Goal: Task Accomplishment & Management: Complete application form

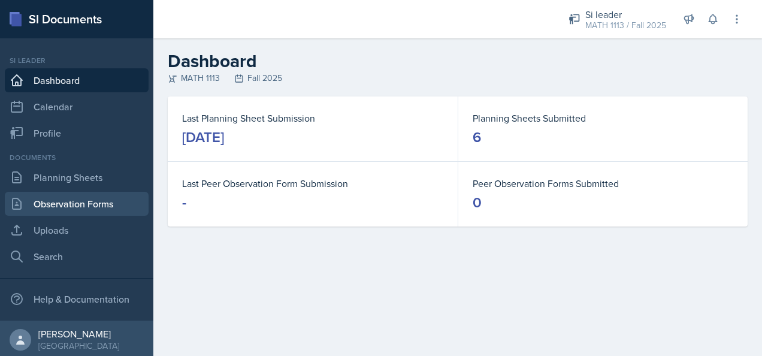
click at [114, 204] on link "Observation Forms" at bounding box center [77, 204] width 144 height 24
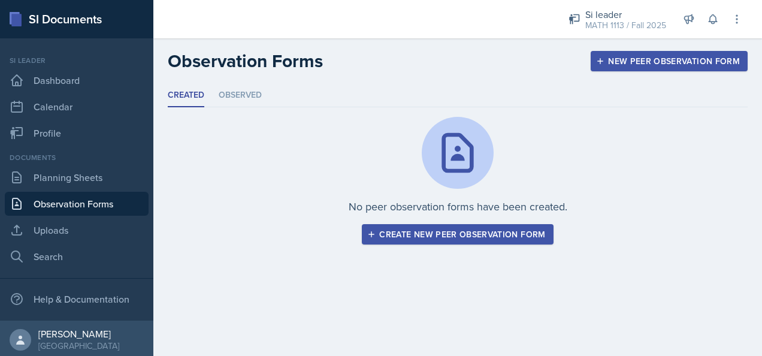
click at [513, 237] on div "Create new peer observation form" at bounding box center [456, 234] width 175 height 10
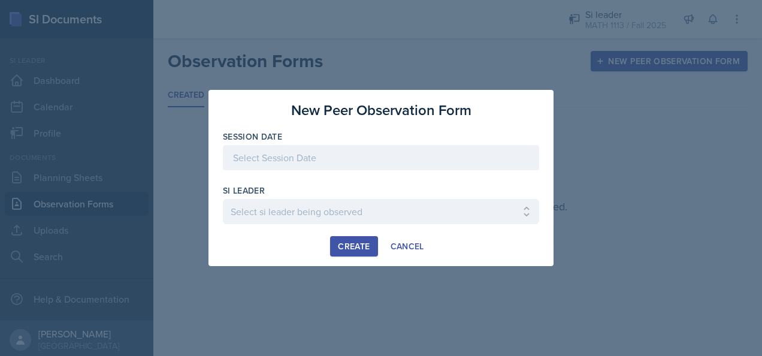
click at [431, 159] on div at bounding box center [381, 157] width 316 height 25
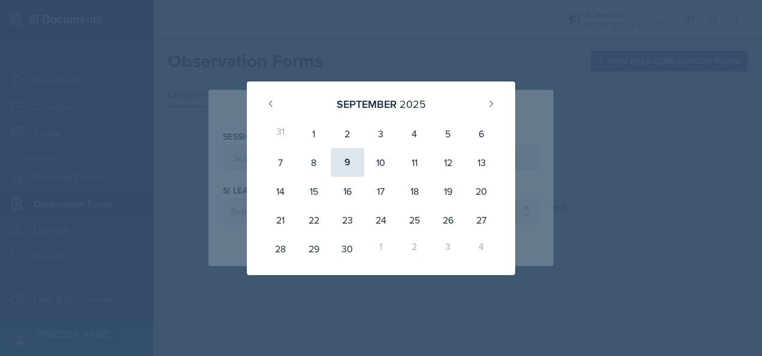
click at [353, 153] on div "9" at bounding box center [348, 162] width 34 height 29
type input "[DATE]"
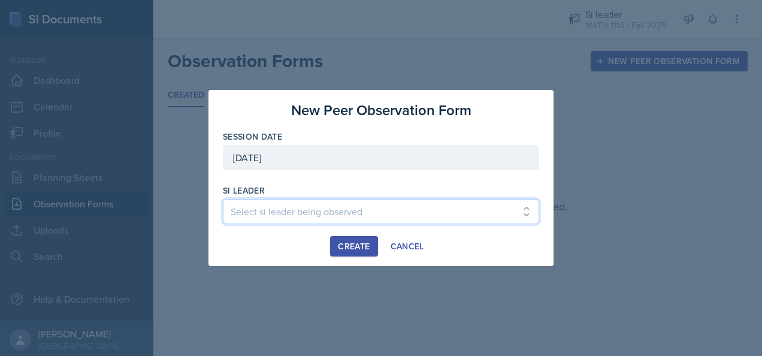
click at [286, 212] on select "Select si leader being observed [PERSON_NAME] / PSYC 2500 / The Phantoms of The…" at bounding box center [381, 211] width 316 height 25
select select "0f444dca-ea37-466a-b946-2abaaae34be2"
click at [223, 199] on select "Select si leader being observed [PERSON_NAME] / PSYC 2500 / The Phantoms of The…" at bounding box center [381, 211] width 316 height 25
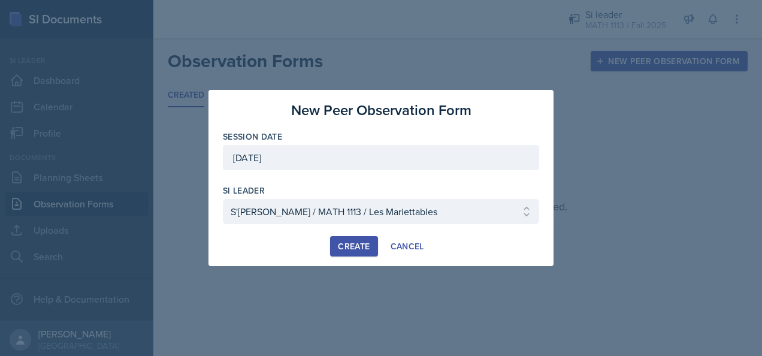
click at [355, 244] on div "Create" at bounding box center [354, 246] width 32 height 10
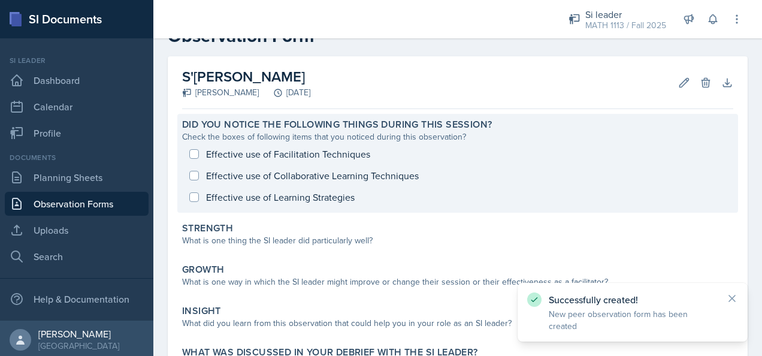
scroll to position [38, 0]
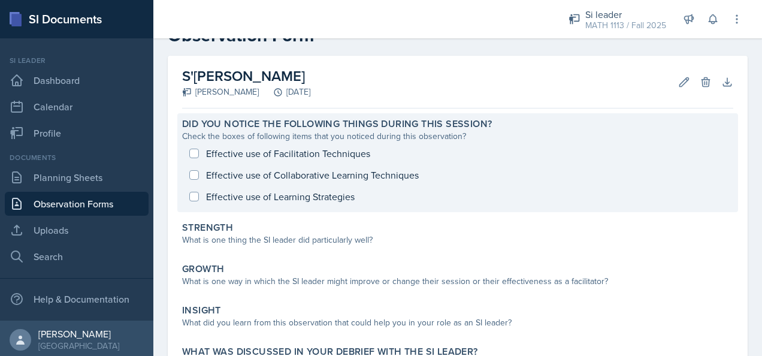
click at [194, 152] on div "Effective use of Facilitation Techniques Effective use of Collaborative Learnin…" at bounding box center [457, 175] width 551 height 65
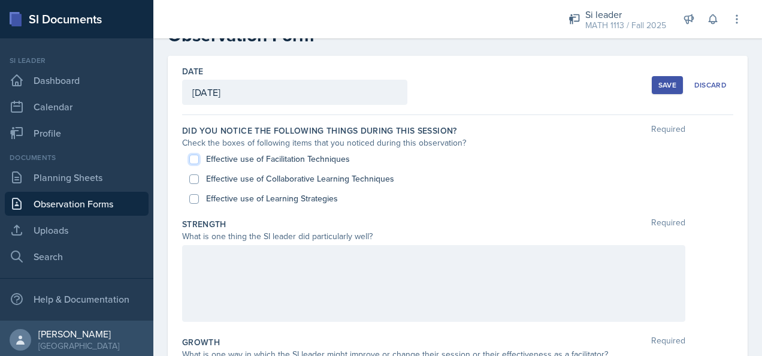
click at [195, 157] on input "Effective use of Facilitation Techniques" at bounding box center [194, 160] width 10 height 10
checkbox input "true"
click at [192, 180] on input "Effective use of Collaborative Learning Techniques" at bounding box center [194, 179] width 10 height 10
checkbox input "true"
click at [195, 200] on input "Effective use of Learning Strategies" at bounding box center [194, 199] width 10 height 10
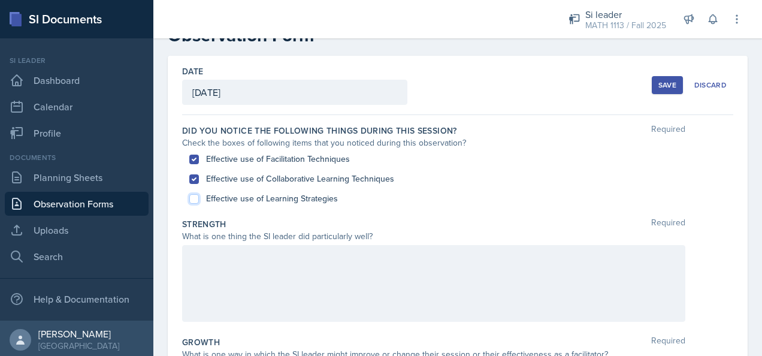
checkbox input "true"
click at [450, 218] on div "Strength Required" at bounding box center [457, 224] width 551 height 12
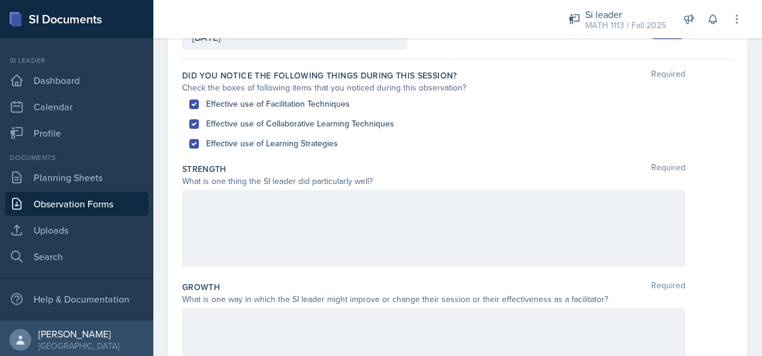
click at [346, 212] on div at bounding box center [433, 228] width 503 height 77
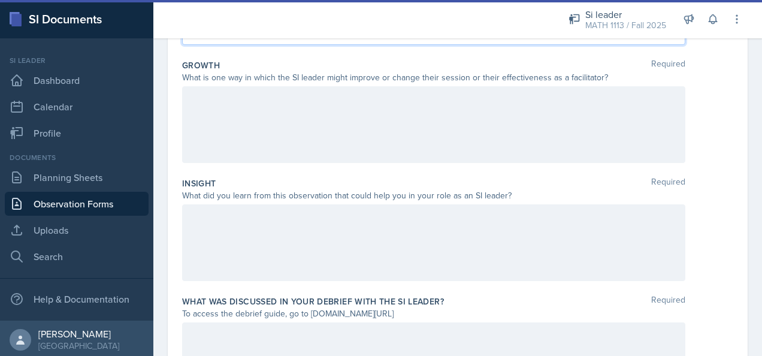
scroll to position [315, 0]
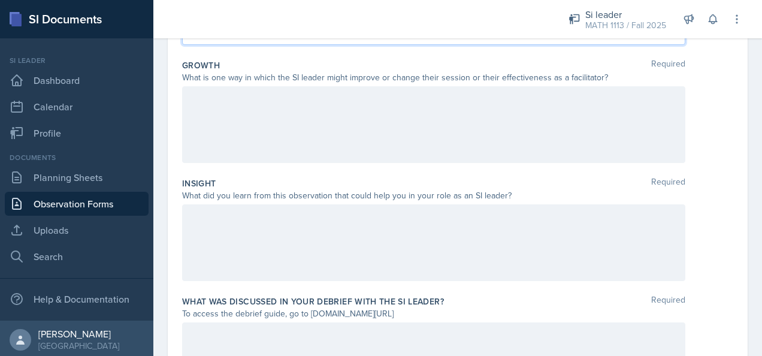
click at [448, 225] on div at bounding box center [433, 242] width 503 height 77
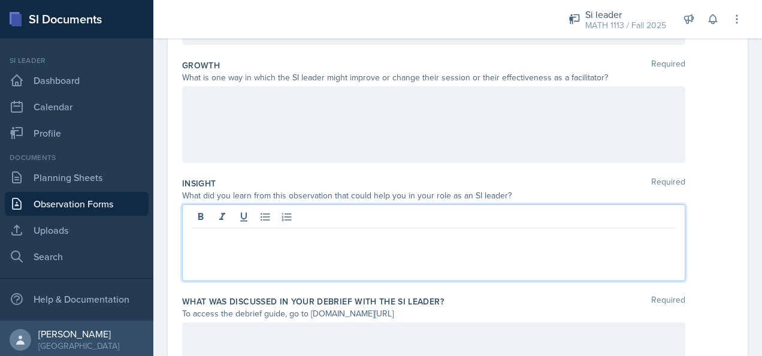
scroll to position [336, 0]
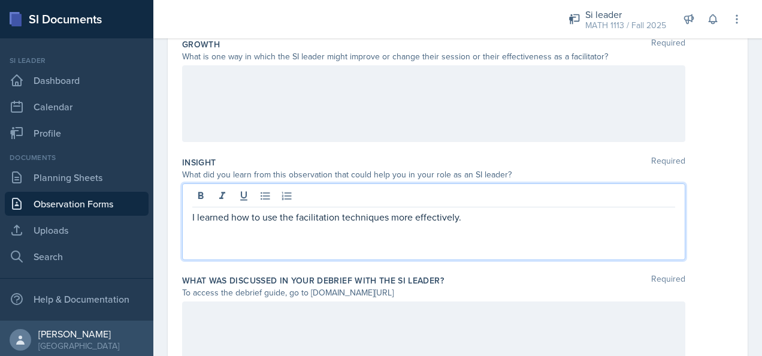
click at [480, 222] on p "I learned how to use the facilitation techniques more effectively." at bounding box center [433, 217] width 483 height 14
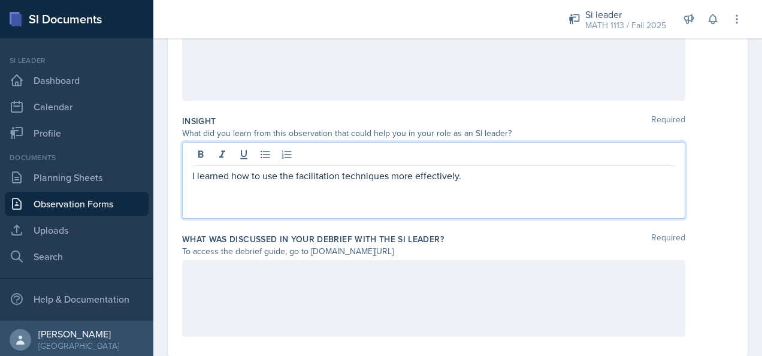
scroll to position [405, 0]
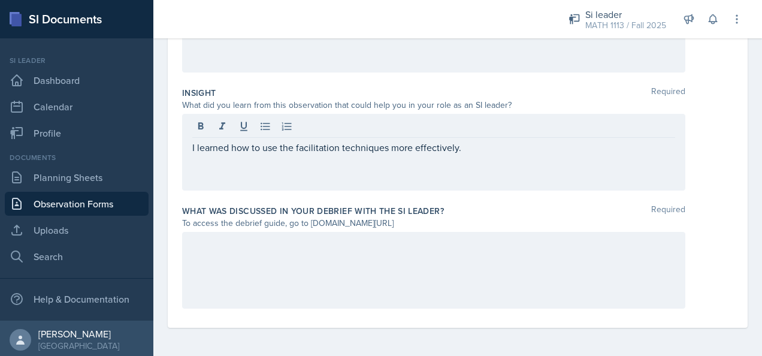
click at [440, 254] on div at bounding box center [433, 270] width 503 height 77
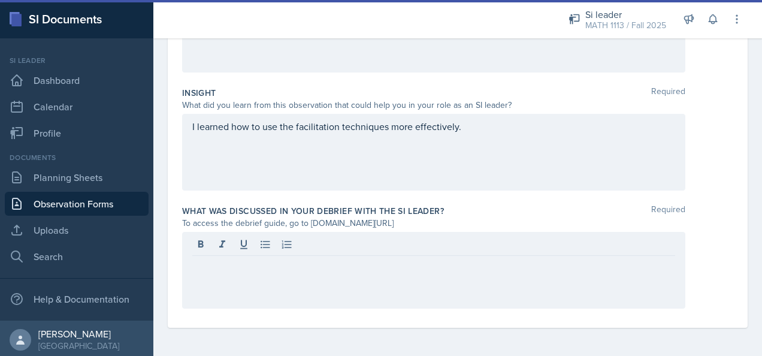
click at [516, 210] on div "What was discussed in your debrief with the SI Leader? Required" at bounding box center [457, 211] width 551 height 12
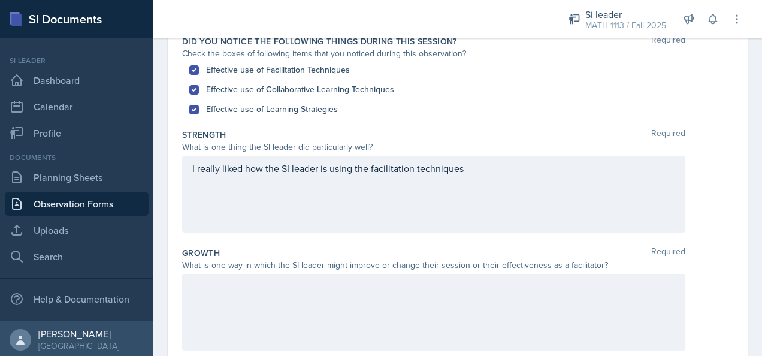
scroll to position [149, 0]
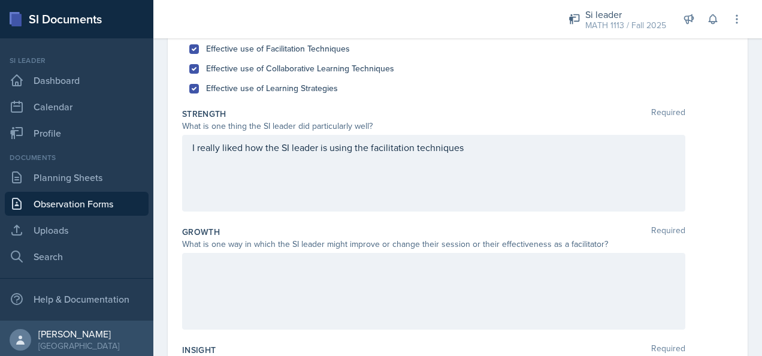
click at [474, 155] on p "I really liked how the SI leader is using the facilitation techniques" at bounding box center [433, 147] width 483 height 14
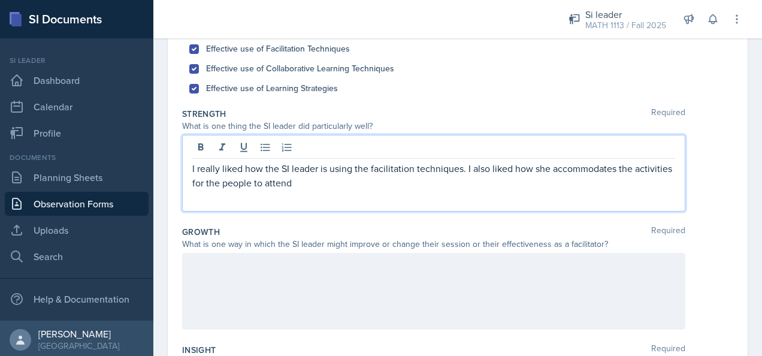
click at [357, 187] on p "I really liked how the SI leader is using the facilitation techniques. I also l…" at bounding box center [433, 175] width 483 height 29
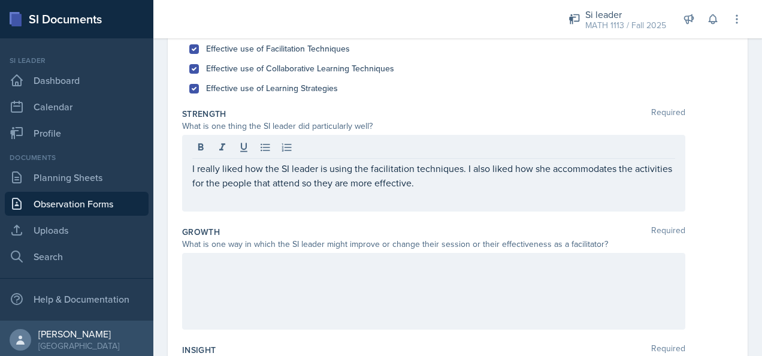
click at [247, 285] on div at bounding box center [433, 291] width 503 height 77
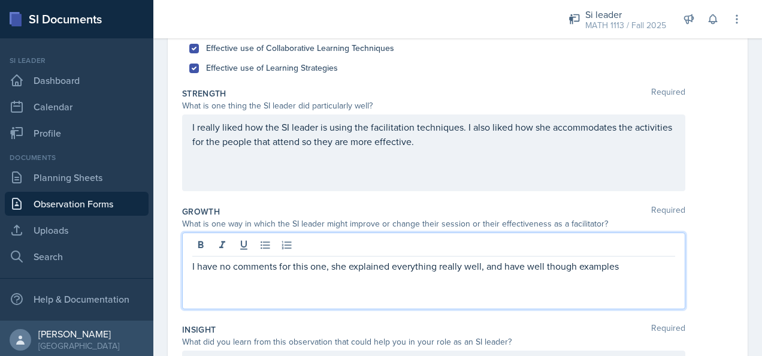
click at [629, 263] on p "I have no comments for this one, she explained everything really well, and have…" at bounding box center [433, 266] width 483 height 14
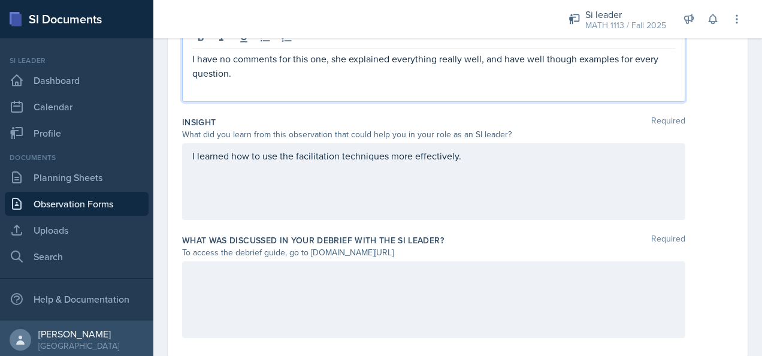
scroll to position [384, 0]
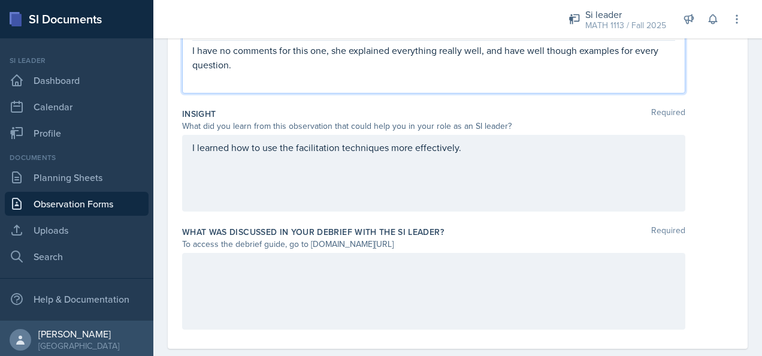
click at [504, 153] on div "I learned how to use the facilitation techniques more effectively." at bounding box center [433, 173] width 503 height 77
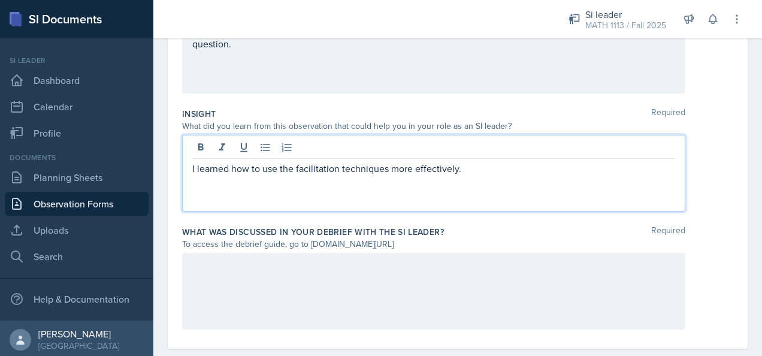
scroll to position [405, 0]
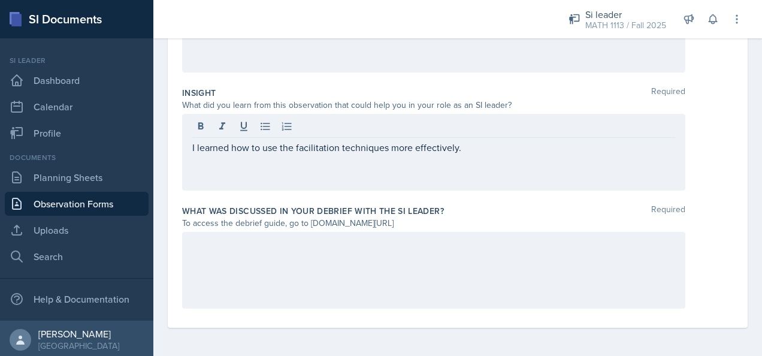
click at [718, 123] on div "I learned how to use the facilitation techniques more effectively." at bounding box center [457, 152] width 551 height 77
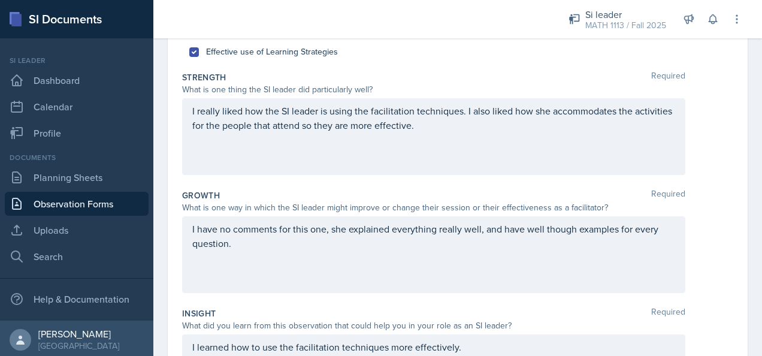
scroll to position [186, 0]
click at [266, 242] on p "I have no comments for this one, she explained everything really well, and have…" at bounding box center [433, 235] width 483 height 29
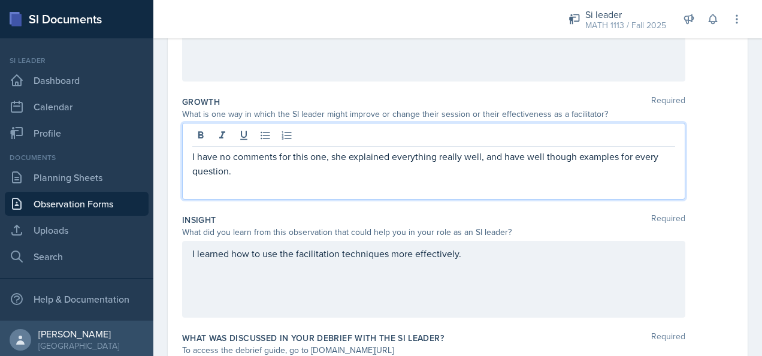
scroll to position [279, 0]
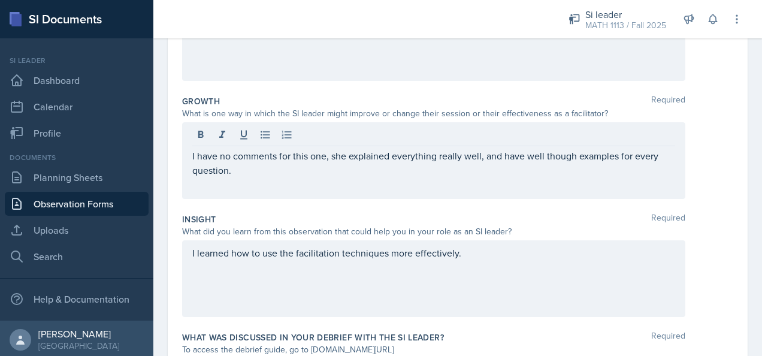
click at [520, 311] on div "I learned how to use the facilitation techniques more effectively." at bounding box center [433, 278] width 503 height 77
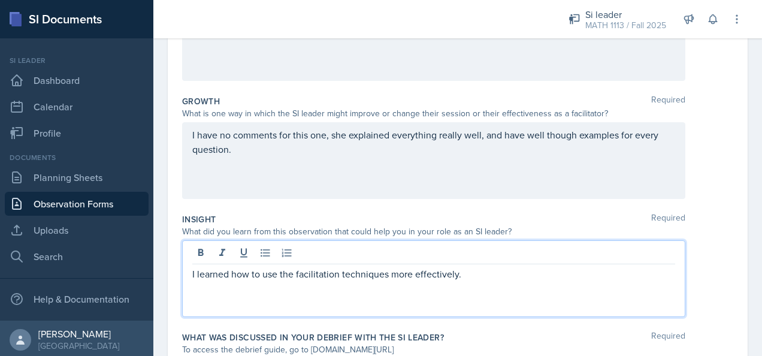
scroll to position [299, 0]
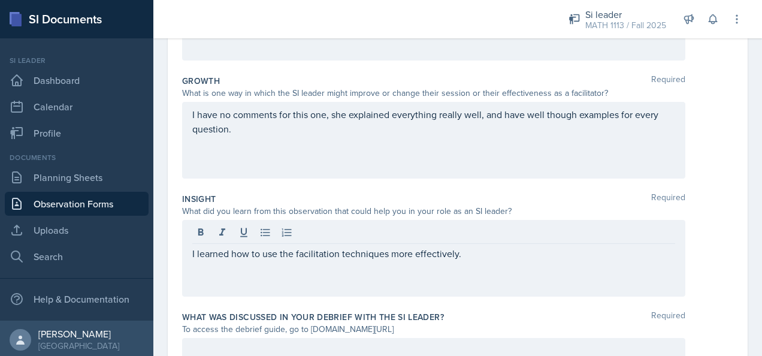
click at [686, 232] on div "I learned how to use the facilitation techniques more effectively." at bounding box center [457, 258] width 551 height 77
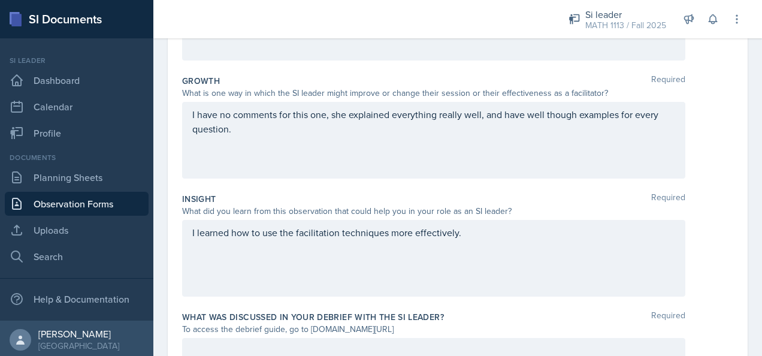
click at [258, 129] on p "I have no comments for this one, she explained everything really well, and have…" at bounding box center [433, 121] width 483 height 29
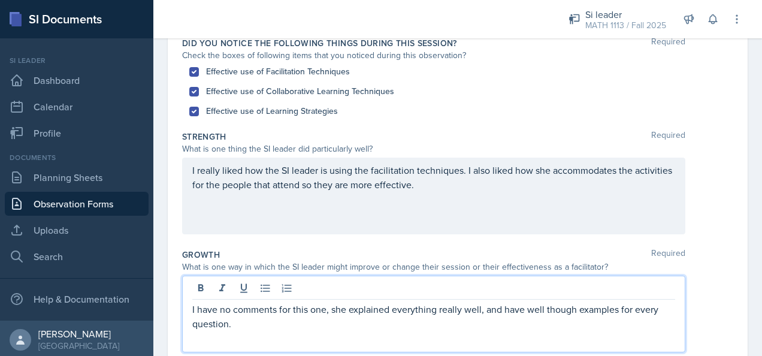
scroll to position [90, 0]
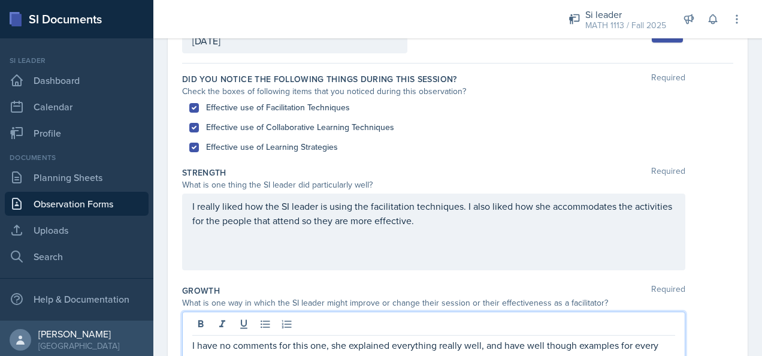
click at [465, 223] on p "I really liked how the SI leader is using the facilitation techniques. I also l…" at bounding box center [433, 213] width 483 height 29
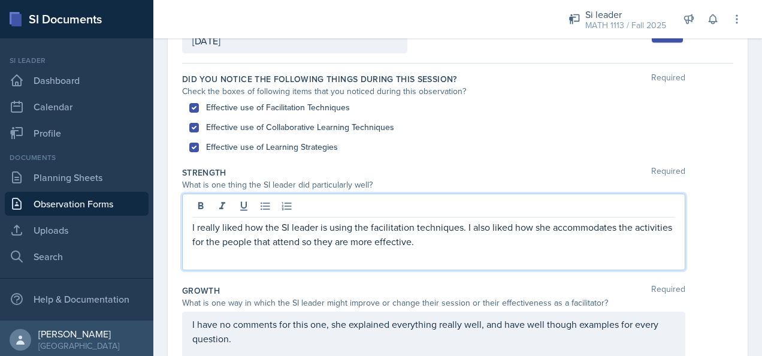
scroll to position [111, 0]
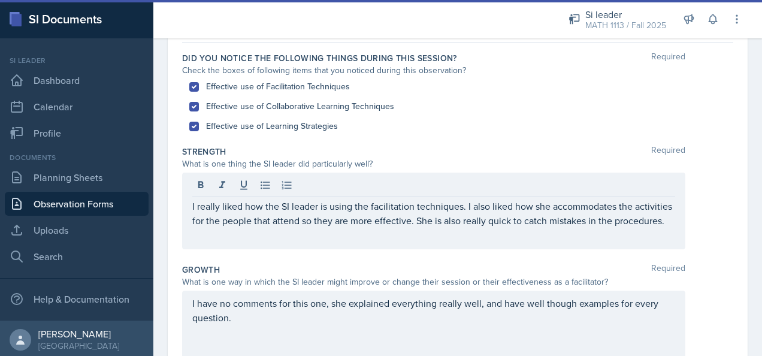
click at [695, 164] on div "What is one thing the SI leader did particularly well?" at bounding box center [457, 163] width 551 height 13
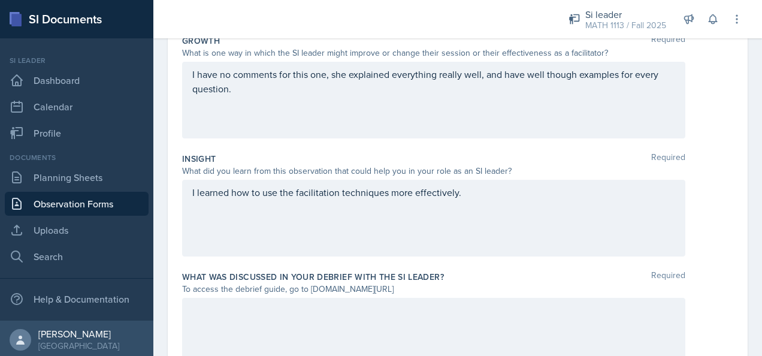
scroll to position [346, 0]
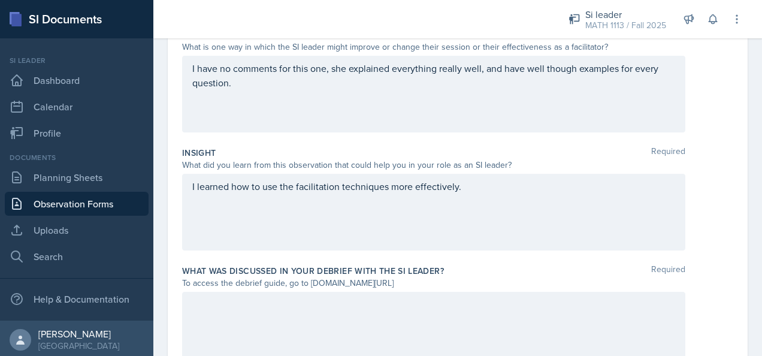
click at [472, 190] on p "I learned how to use the facilitation techniques more effectively." at bounding box center [433, 186] width 483 height 14
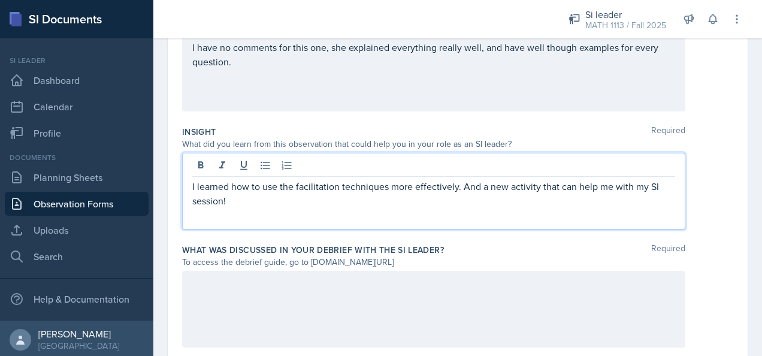
click at [694, 172] on div "I learned how to use the facilitation techniques more effectively. And a new ac…" at bounding box center [457, 191] width 551 height 77
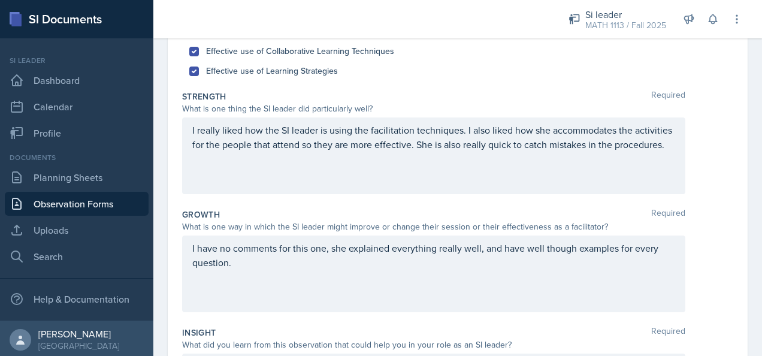
scroll to position [165, 0]
click at [98, 180] on link "Planning Sheets" at bounding box center [77, 177] width 144 height 24
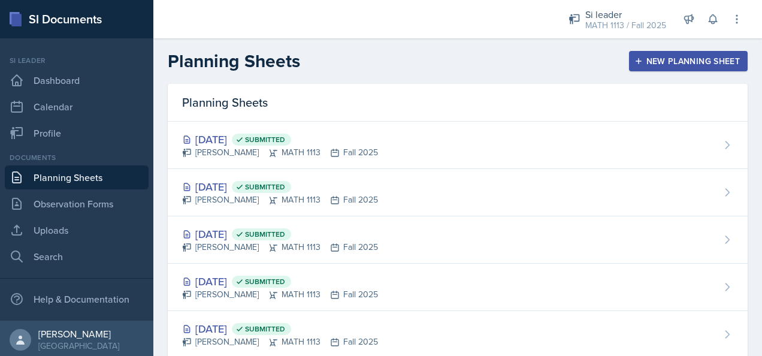
click at [679, 58] on div "New Planning Sheet" at bounding box center [688, 61] width 103 height 10
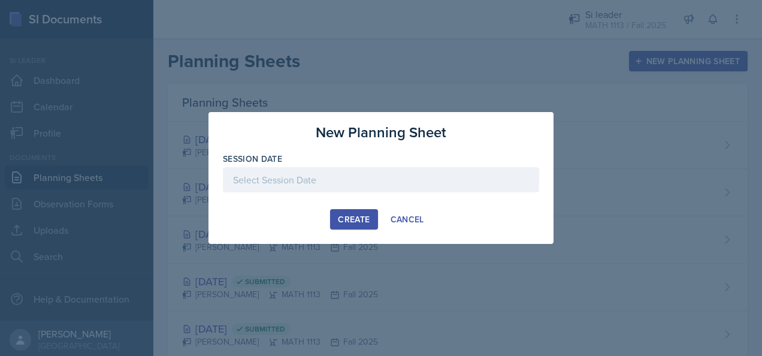
click at [355, 178] on div at bounding box center [381, 179] width 316 height 25
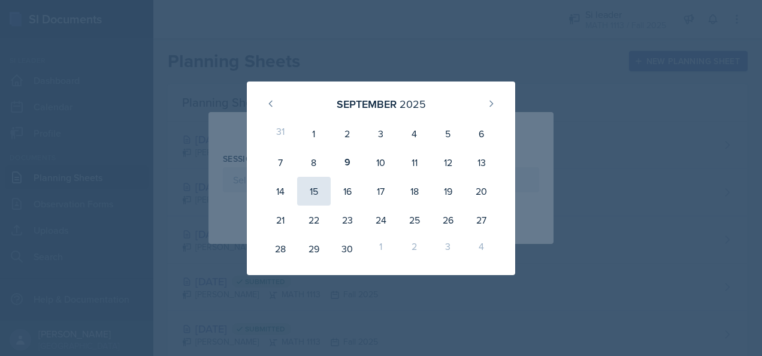
click at [308, 193] on div "15" at bounding box center [314, 191] width 34 height 29
type input "[DATE]"
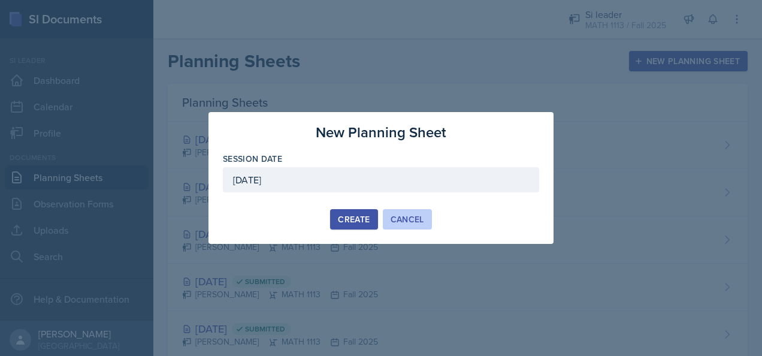
click at [425, 218] on button "Cancel" at bounding box center [407, 219] width 49 height 20
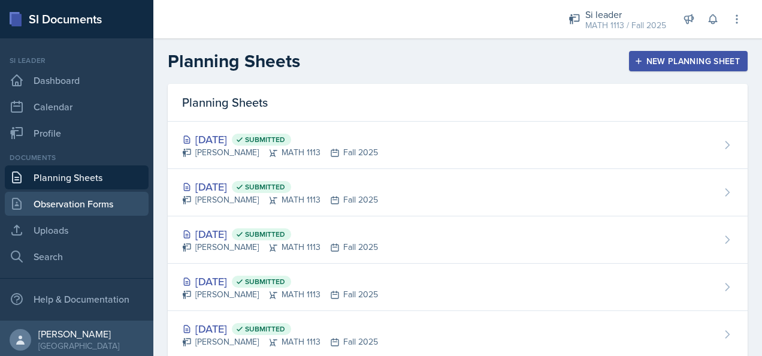
click at [97, 205] on link "Observation Forms" at bounding box center [77, 204] width 144 height 24
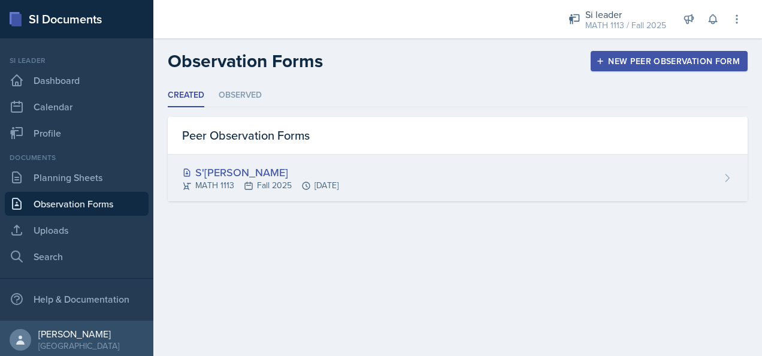
click at [711, 189] on div "S'[PERSON_NAME] MATH 1113 Fall 2025 [DATE]" at bounding box center [458, 178] width 580 height 47
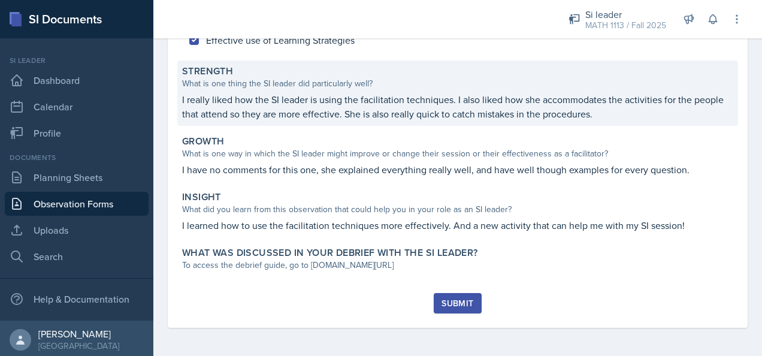
scroll to position [148, 0]
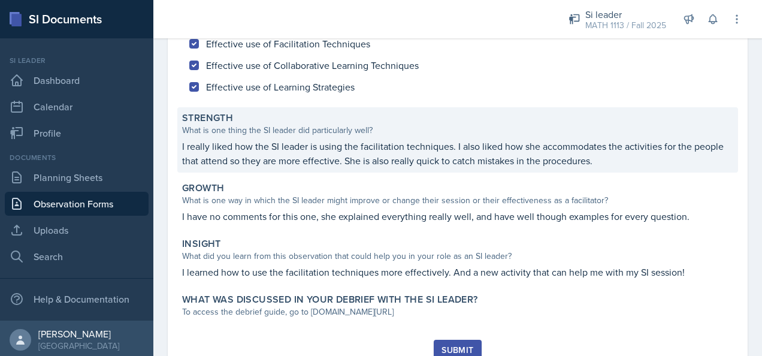
click at [444, 153] on p "I really liked how the SI leader is using the facilitation techniques. I also l…" at bounding box center [457, 153] width 551 height 29
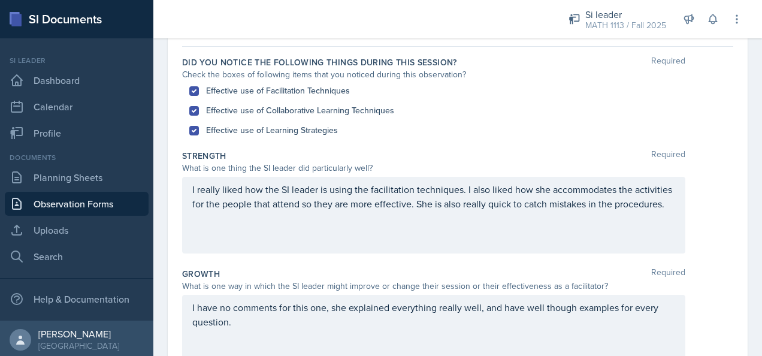
scroll to position [108, 0]
click at [325, 189] on p "I really liked how the SI leader is using the facilitation techniques. I also l…" at bounding box center [433, 195] width 483 height 29
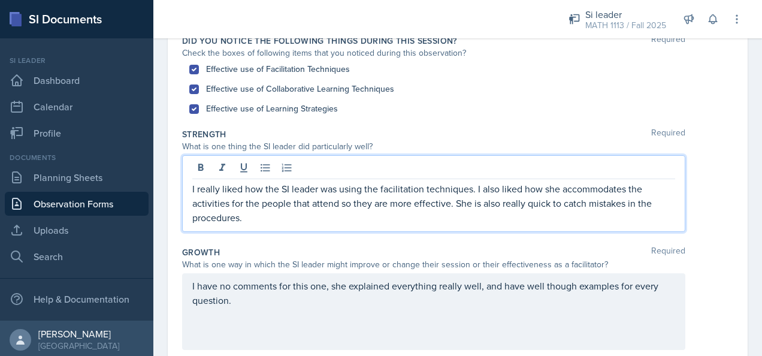
click at [347, 220] on p "I really liked how the SI leader was using the facilitation techniques. I also …" at bounding box center [433, 202] width 483 height 43
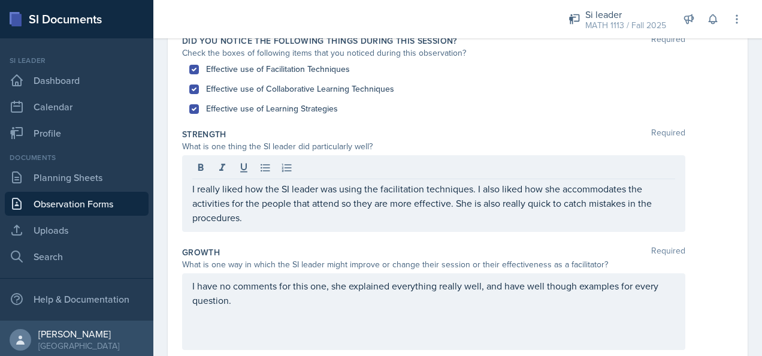
click at [417, 250] on div "Growth Required" at bounding box center [457, 252] width 551 height 12
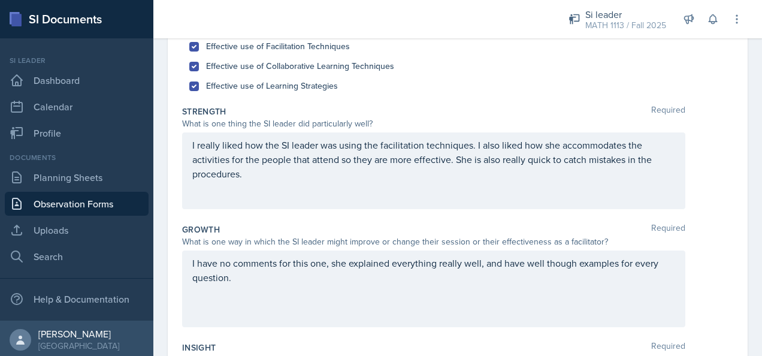
scroll to position [156, 0]
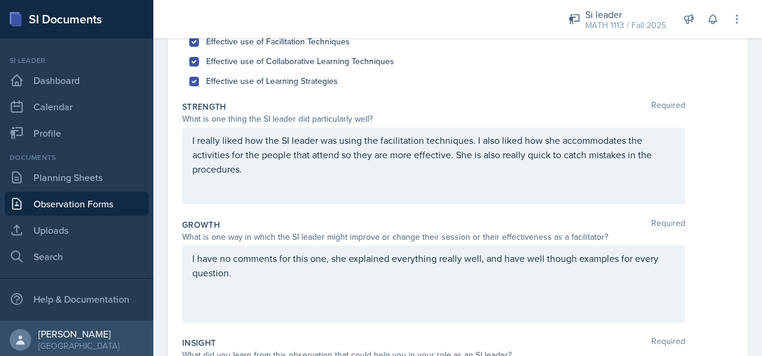
click at [250, 170] on p "I really liked how the SI leader was using the facilitation techniques. I also …" at bounding box center [433, 154] width 483 height 43
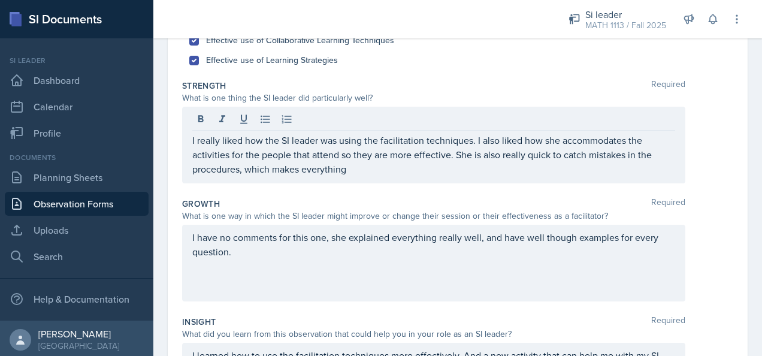
click at [371, 166] on p "I really liked how the SI leader was using the facilitation techniques. I also …" at bounding box center [433, 154] width 483 height 43
click at [39, 32] on div "SI Documents" at bounding box center [76, 19] width 153 height 38
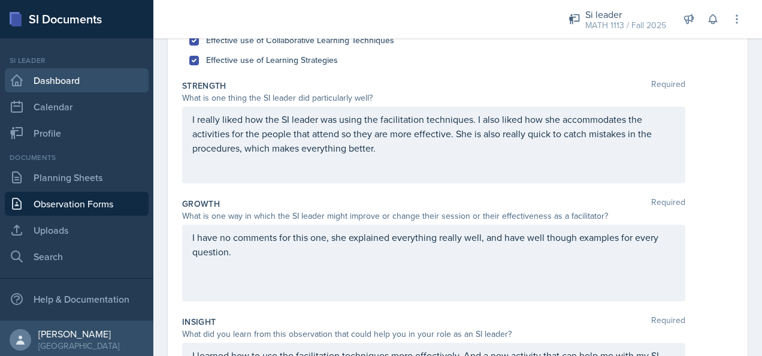
click at [60, 80] on link "Dashboard" at bounding box center [77, 80] width 144 height 24
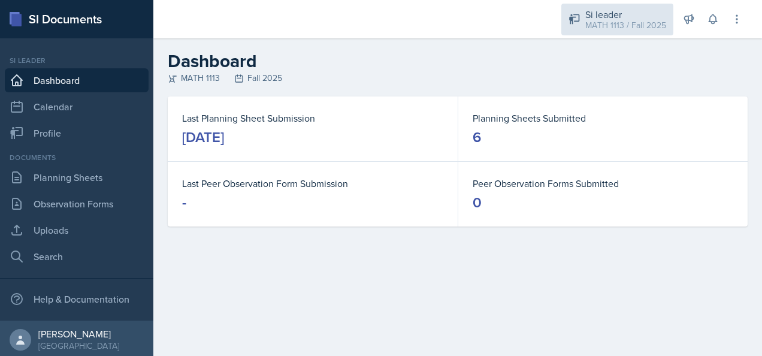
click at [620, 23] on div "MATH 1113 / Fall 2025" at bounding box center [625, 25] width 81 height 13
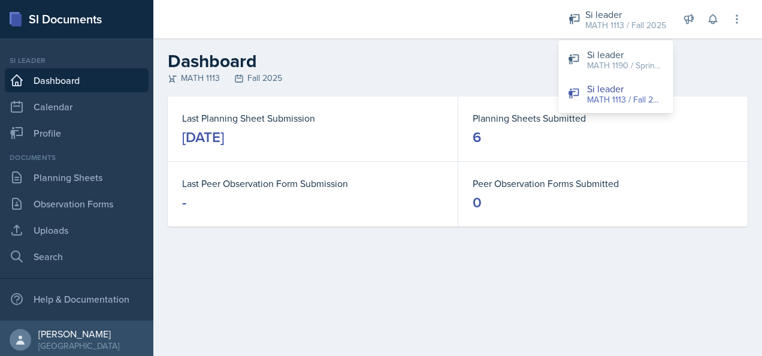
click at [709, 53] on h2 "Dashboard" at bounding box center [458, 61] width 580 height 22
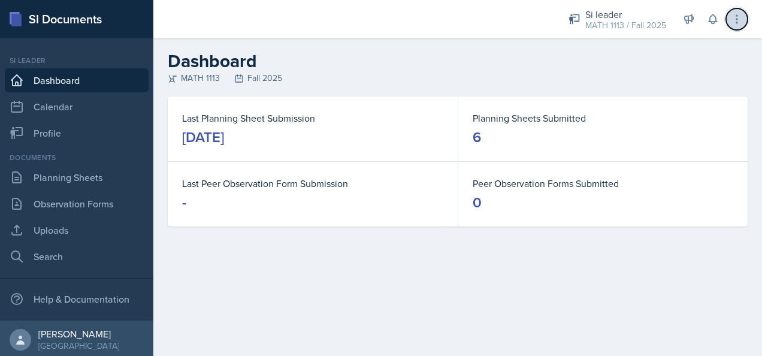
click at [736, 16] on icon at bounding box center [736, 19] width 1 height 8
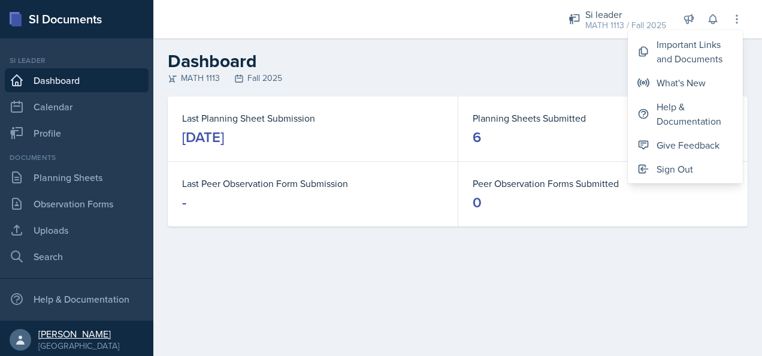
click at [59, 336] on div "[PERSON_NAME]" at bounding box center [78, 334] width 81 height 12
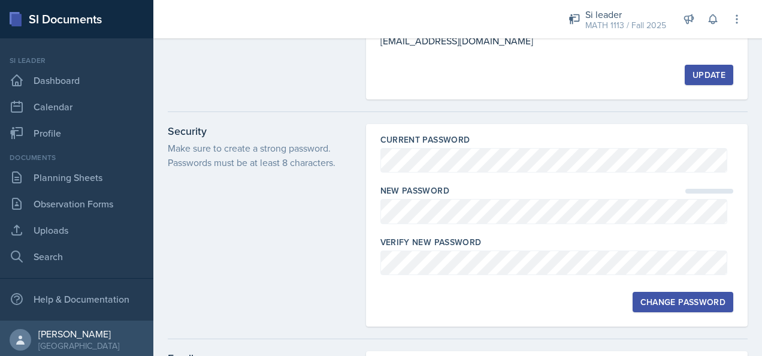
scroll to position [102, 0]
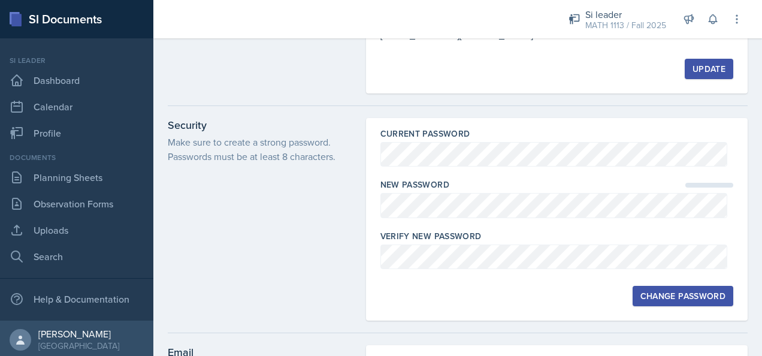
click at [492, 99] on div at bounding box center [458, 105] width 580 height 25
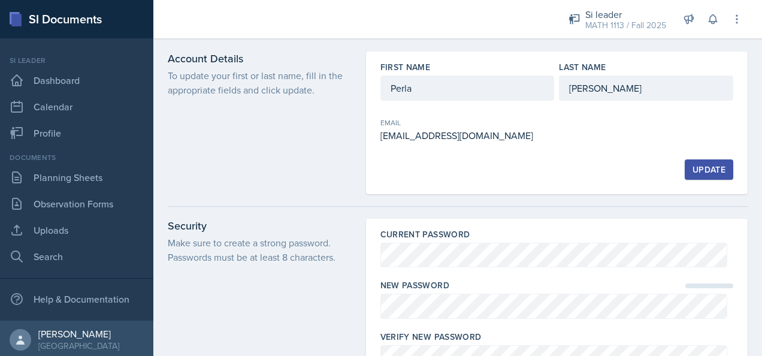
scroll to position [0, 0]
click at [283, 201] on div at bounding box center [458, 207] width 580 height 25
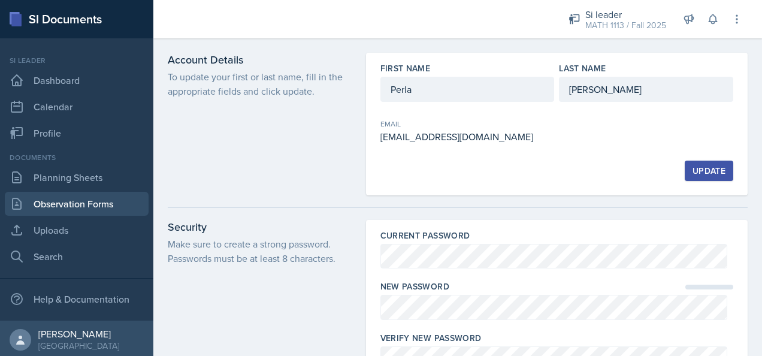
click at [84, 206] on link "Observation Forms" at bounding box center [77, 204] width 144 height 24
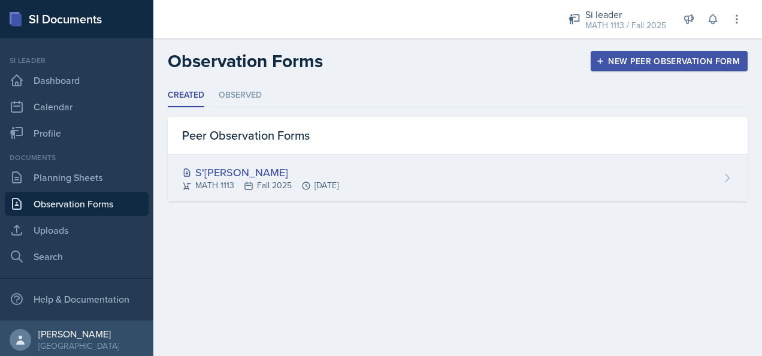
click at [367, 175] on div "S'[PERSON_NAME] MATH 1113 Fall 2025 [DATE]" at bounding box center [458, 178] width 580 height 47
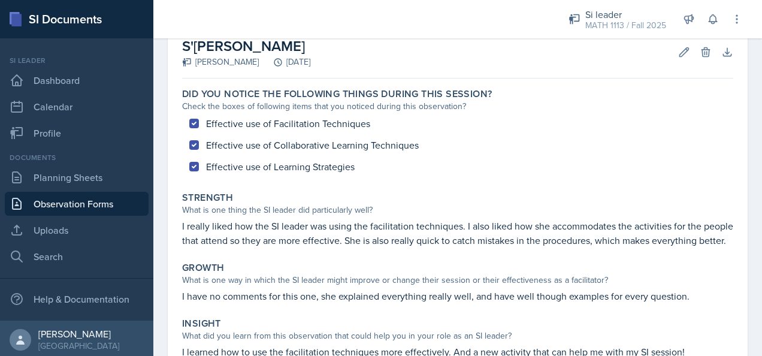
scroll to position [69, 0]
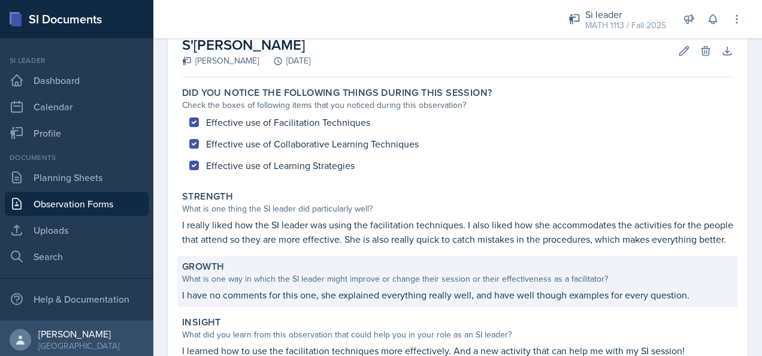
click at [477, 302] on p "I have no comments for this one, she explained everything really well, and have…" at bounding box center [457, 294] width 551 height 14
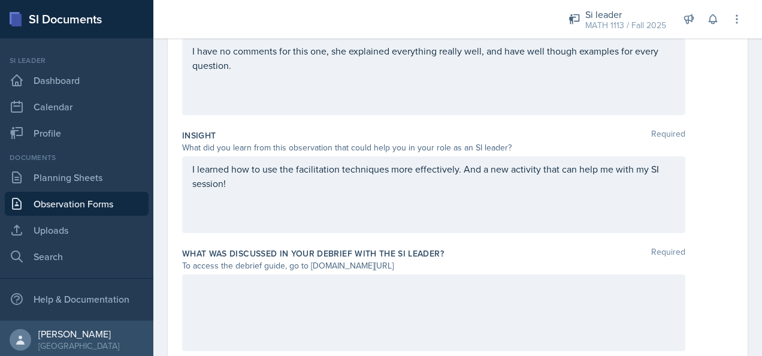
scroll to position [383, 0]
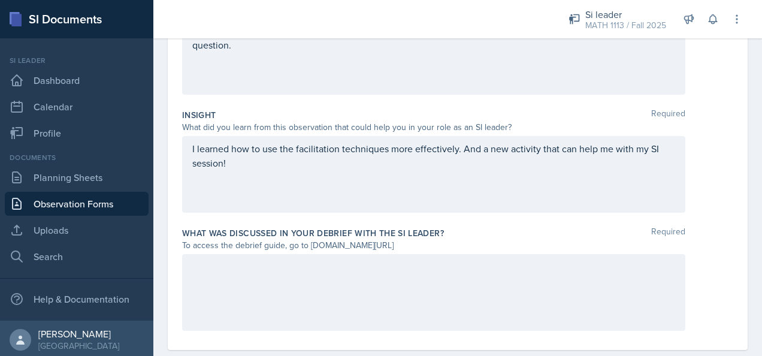
click at [280, 170] on p "I learned how to use the facilitation techniques more effectively. And a new ac…" at bounding box center [433, 155] width 483 height 29
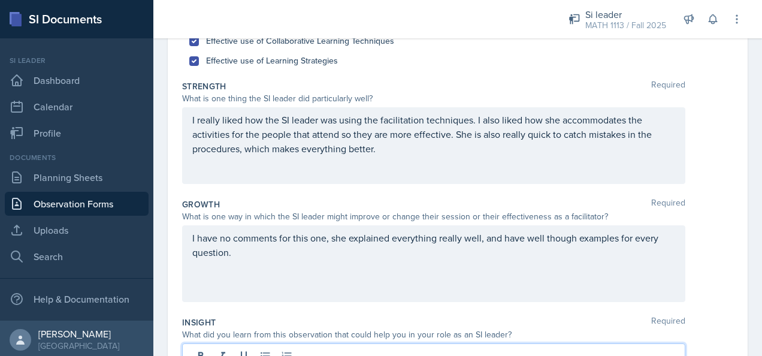
click at [392, 152] on p "I really liked how the SI leader was using the facilitation techniques. I also …" at bounding box center [433, 134] width 483 height 43
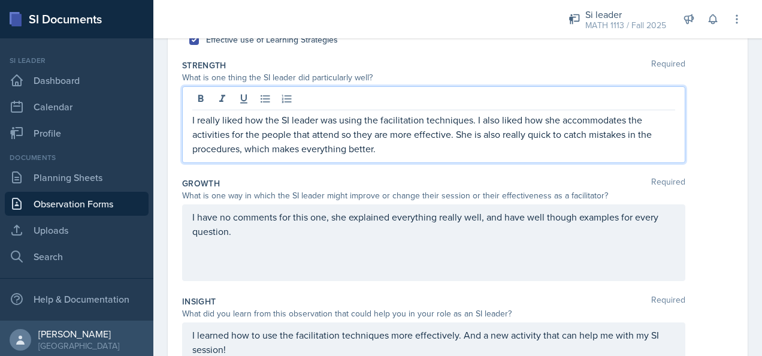
click at [474, 117] on p "I really liked how the SI leader was using the facilitation techniques. I also …" at bounding box center [433, 134] width 483 height 43
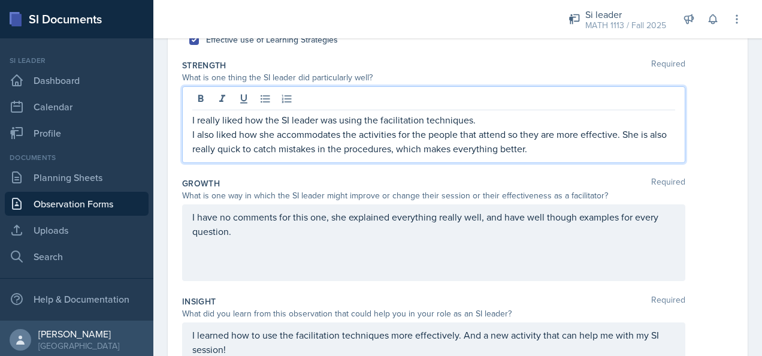
click at [625, 134] on p "I also liked how she accommodates the activities for the people that attend so …" at bounding box center [433, 141] width 483 height 29
click at [193, 132] on p "I also liked how she accommodates the activities for the people that attend so …" at bounding box center [433, 134] width 483 height 14
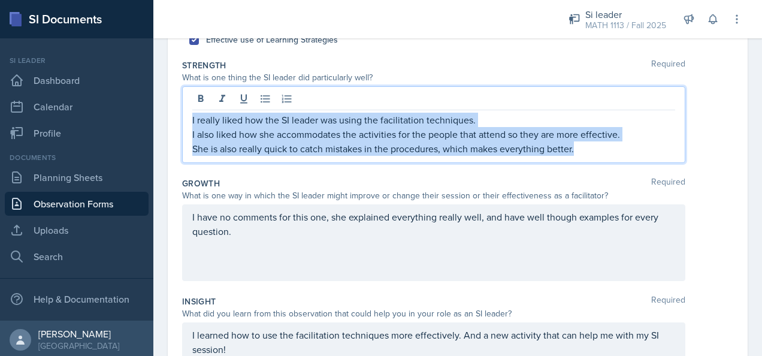
drag, startPoint x: 588, startPoint y: 147, endPoint x: 190, endPoint y: 116, distance: 398.8
click at [190, 116] on div "I really liked how the SI leader was using the facilitation techniques. I also …" at bounding box center [433, 124] width 503 height 77
click at [260, 101] on icon at bounding box center [265, 99] width 12 height 12
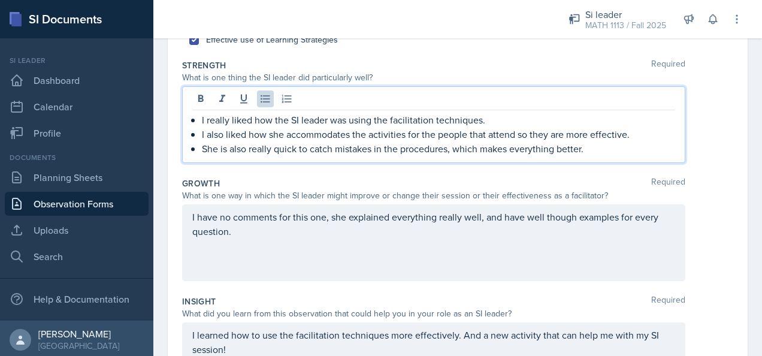
click at [604, 155] on div "I really liked how the SI leader was using the facilitation techniques. I also …" at bounding box center [433, 124] width 503 height 77
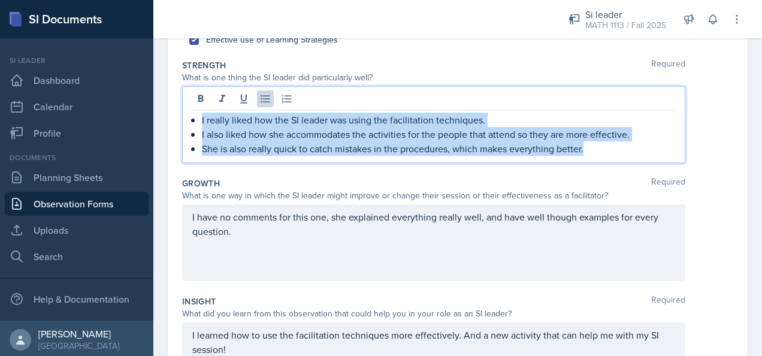
click at [587, 138] on p "I also liked how she accommodates the activities for the people that attend so …" at bounding box center [438, 134] width 473 height 14
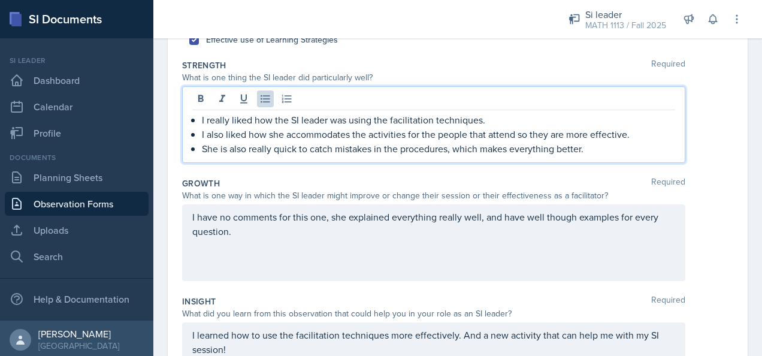
click at [587, 152] on p "She is also really quick to catch mistakes in the procedures, which makes every…" at bounding box center [438, 148] width 473 height 14
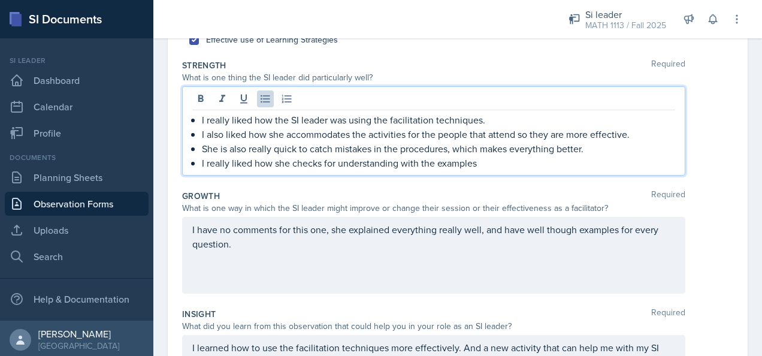
click at [480, 162] on p "I really liked how she checks for understanding with the examples" at bounding box center [438, 163] width 473 height 14
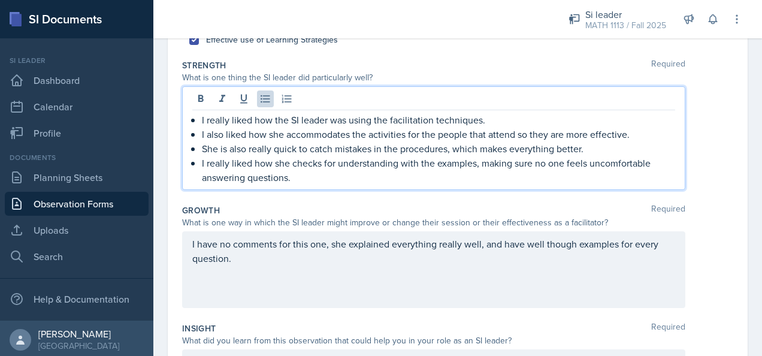
click at [696, 171] on div "I really liked how the SI leader was using the facilitation techniques. I also …" at bounding box center [457, 138] width 551 height 104
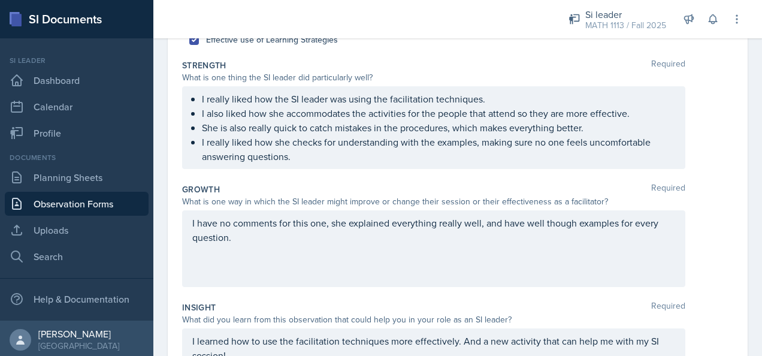
click at [733, 51] on div "Date [DATE] [DATE] 31 1 2 3 4 5 6 7 8 9 10 11 12 13 14 15 16 17 18 19 20 21 22 …" at bounding box center [458, 219] width 580 height 645
